Goal: Task Accomplishment & Management: Manage account settings

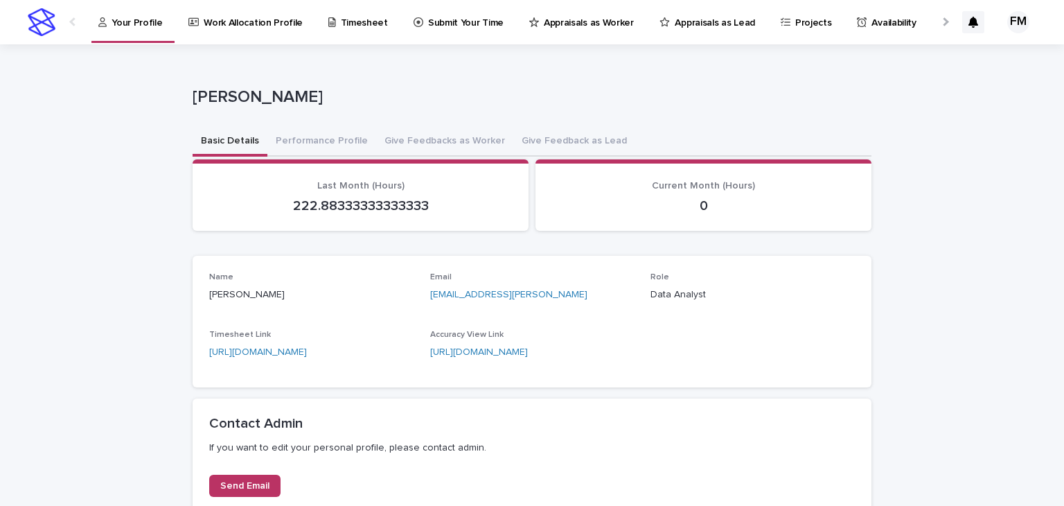
click at [131, 34] on link "Your Profile" at bounding box center [133, 20] width 72 height 41
click at [112, 186] on div "**********" at bounding box center [532, 318] width 1064 height 549
click at [344, 200] on p "222.88333333333333" at bounding box center [360, 205] width 303 height 17
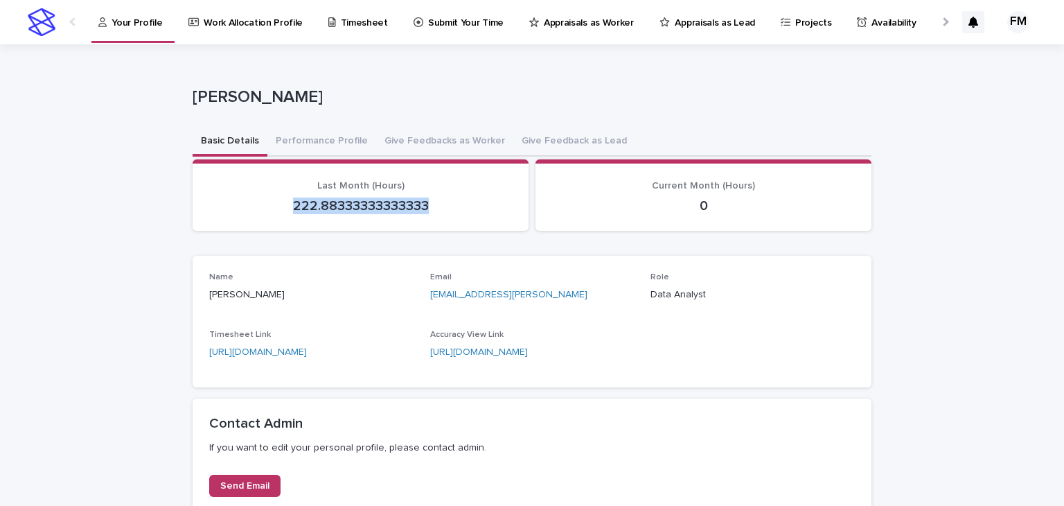
click at [344, 200] on p "222.88333333333333" at bounding box center [360, 205] width 303 height 17
click at [69, 214] on div "**********" at bounding box center [532, 318] width 1064 height 549
click at [1014, 28] on div "FM" at bounding box center [1018, 22] width 22 height 22
click at [783, 136] on div "Basic Details Performance Profile Give Feedbacks as Worker Give Feedback as Lead" at bounding box center [532, 141] width 679 height 29
click at [592, 92] on p "[PERSON_NAME]" at bounding box center [529, 97] width 673 height 20
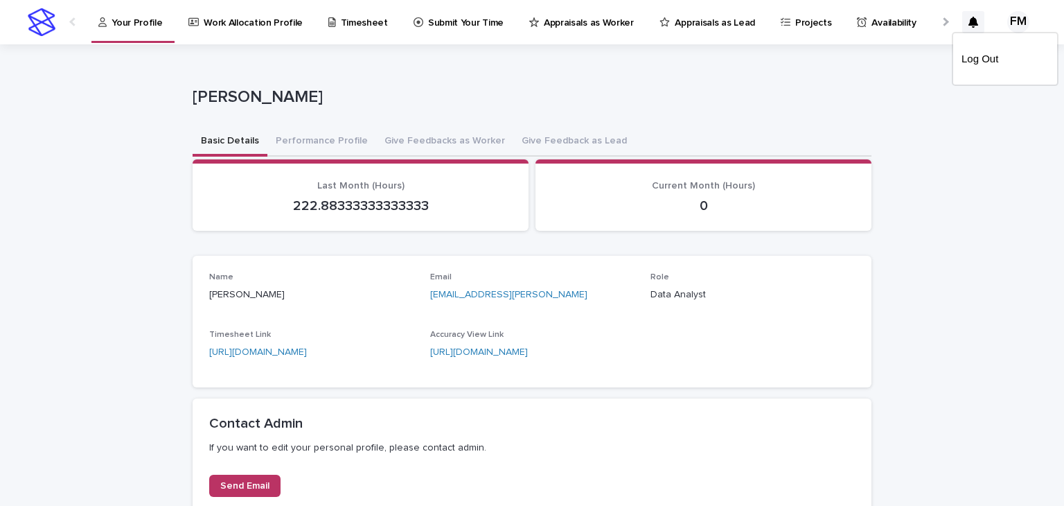
click at [667, 92] on p "[PERSON_NAME]" at bounding box center [529, 97] width 673 height 20
click at [484, 115] on div "[PERSON_NAME]" at bounding box center [532, 99] width 679 height 55
click at [765, 85] on div "[PERSON_NAME]" at bounding box center [529, 96] width 673 height 23
click at [345, 26] on div at bounding box center [532, 22] width 1064 height 44
click at [341, 15] on p "Timesheet" at bounding box center [364, 14] width 47 height 29
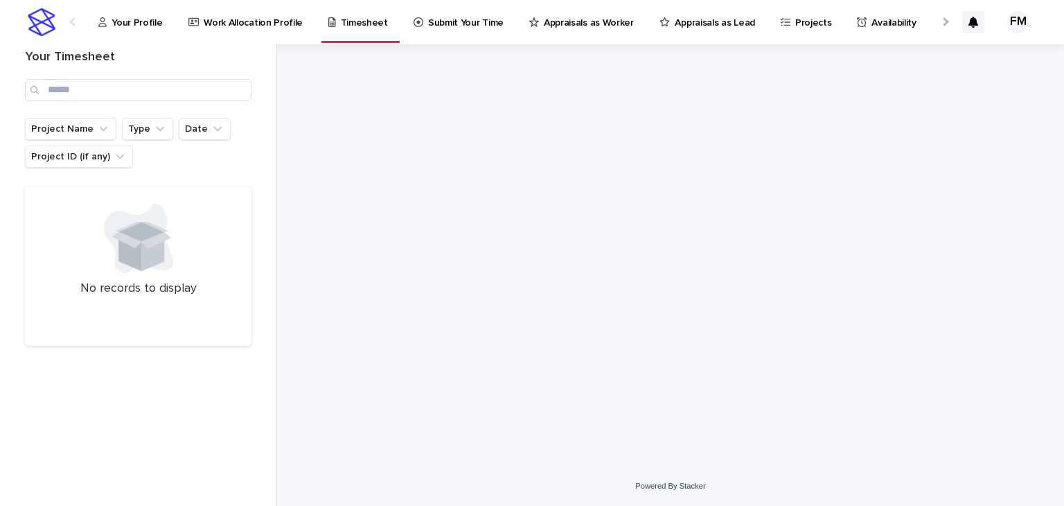
click at [119, 16] on p "Your Profile" at bounding box center [137, 14] width 51 height 29
